Goal: Check status: Check status

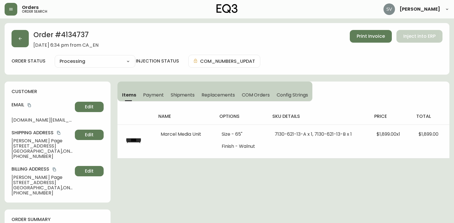
select select "PROCESSING"
click at [17, 9] on button "button" at bounding box center [11, 9] width 13 height 13
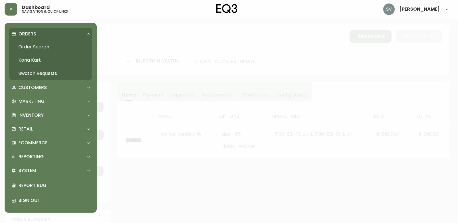
click at [41, 43] on link "Order Search" at bounding box center [50, 46] width 83 height 13
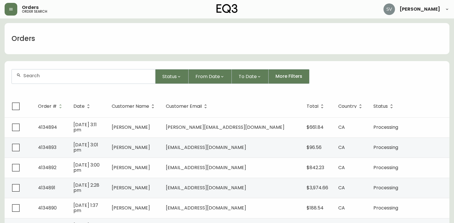
click at [81, 78] on div at bounding box center [83, 76] width 143 height 14
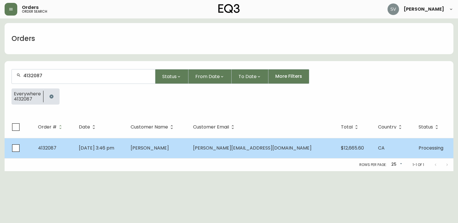
type input "4132087"
click at [152, 147] on td "[PERSON_NAME]" at bounding box center [157, 148] width 62 height 20
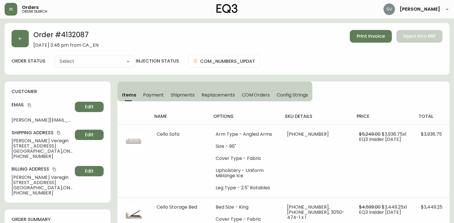
type input "Processing"
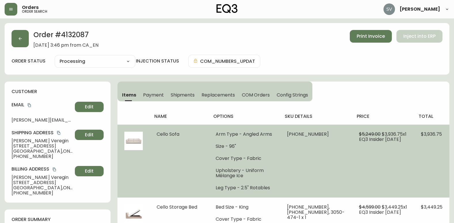
select select "PROCESSING"
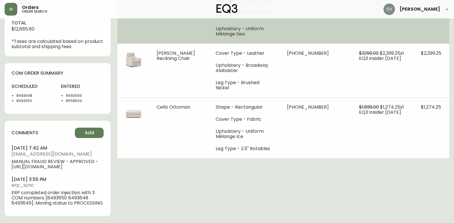
scroll to position [278, 0]
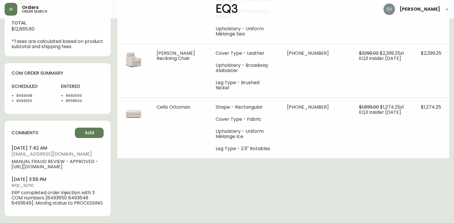
drag, startPoint x: 83, startPoint y: 90, endPoint x: 65, endPoint y: 90, distance: 18.1
click at [65, 93] on ul "8493649 8558604" at bounding box center [82, 98] width 43 height 10
drag, startPoint x: 65, startPoint y: 90, endPoint x: 69, endPoint y: 89, distance: 4.4
copy li "8493649"
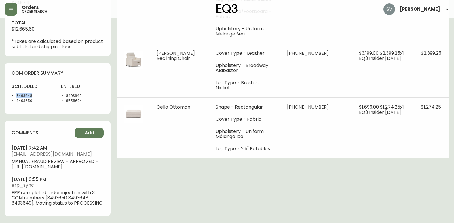
drag, startPoint x: 32, startPoint y: 89, endPoint x: 16, endPoint y: 90, distance: 16.1
click at [16, 93] on ul "8493648 8493650" at bounding box center [33, 98] width 43 height 10
copy li "8493648"
drag, startPoint x: 33, startPoint y: 95, endPoint x: 16, endPoint y: 95, distance: 16.7
click at [16, 95] on ul "8493648 8493650" at bounding box center [33, 98] width 43 height 10
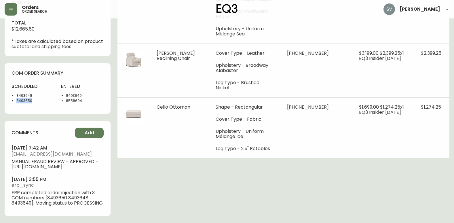
copy li "8493650"
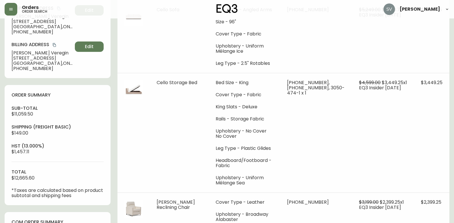
scroll to position [134, 0]
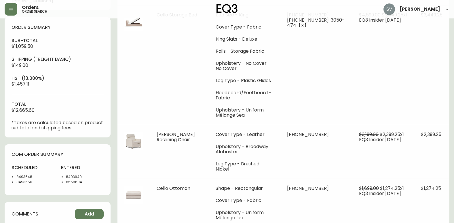
click at [47, 176] on li "8493648" at bounding box center [35, 176] width 38 height 5
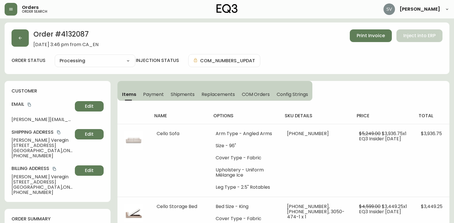
scroll to position [0, 0]
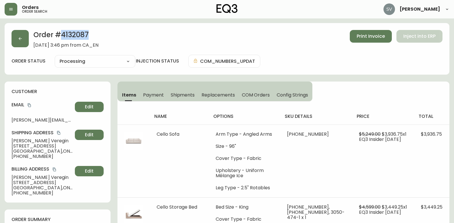
drag, startPoint x: 90, startPoint y: 37, endPoint x: 63, endPoint y: 37, distance: 27.3
click at [63, 37] on h2 "Order # 4132087" at bounding box center [65, 36] width 65 height 13
copy h2 "4132087"
click at [33, 9] on span "Orders" at bounding box center [30, 7] width 17 height 5
click at [29, 37] on div "Order # 4132087 [DATE] 3:46 pm from CA_EN Print Invoice Inject into ERP" at bounding box center [227, 39] width 431 height 18
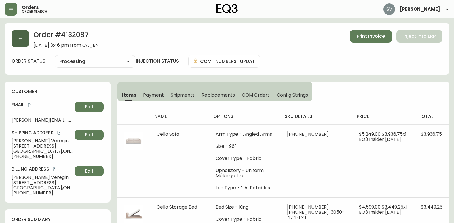
click at [26, 42] on button "button" at bounding box center [20, 38] width 17 height 17
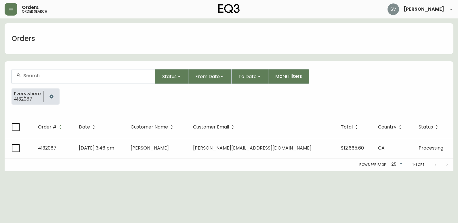
click at [52, 98] on icon "button" at bounding box center [51, 96] width 5 height 5
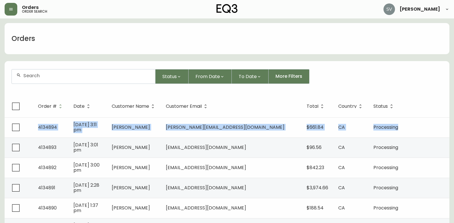
drag, startPoint x: 436, startPoint y: 127, endPoint x: 432, endPoint y: 92, distance: 34.5
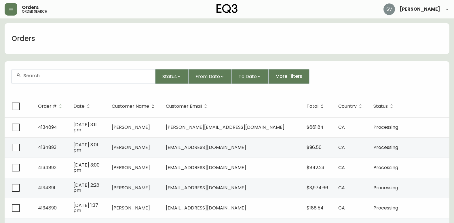
drag, startPoint x: 432, startPoint y: 92, endPoint x: 412, endPoint y: 77, distance: 25.0
click at [412, 77] on div "Status From Date To Date More Filters" at bounding box center [227, 76] width 431 height 15
